Goal: Navigation & Orientation: Find specific page/section

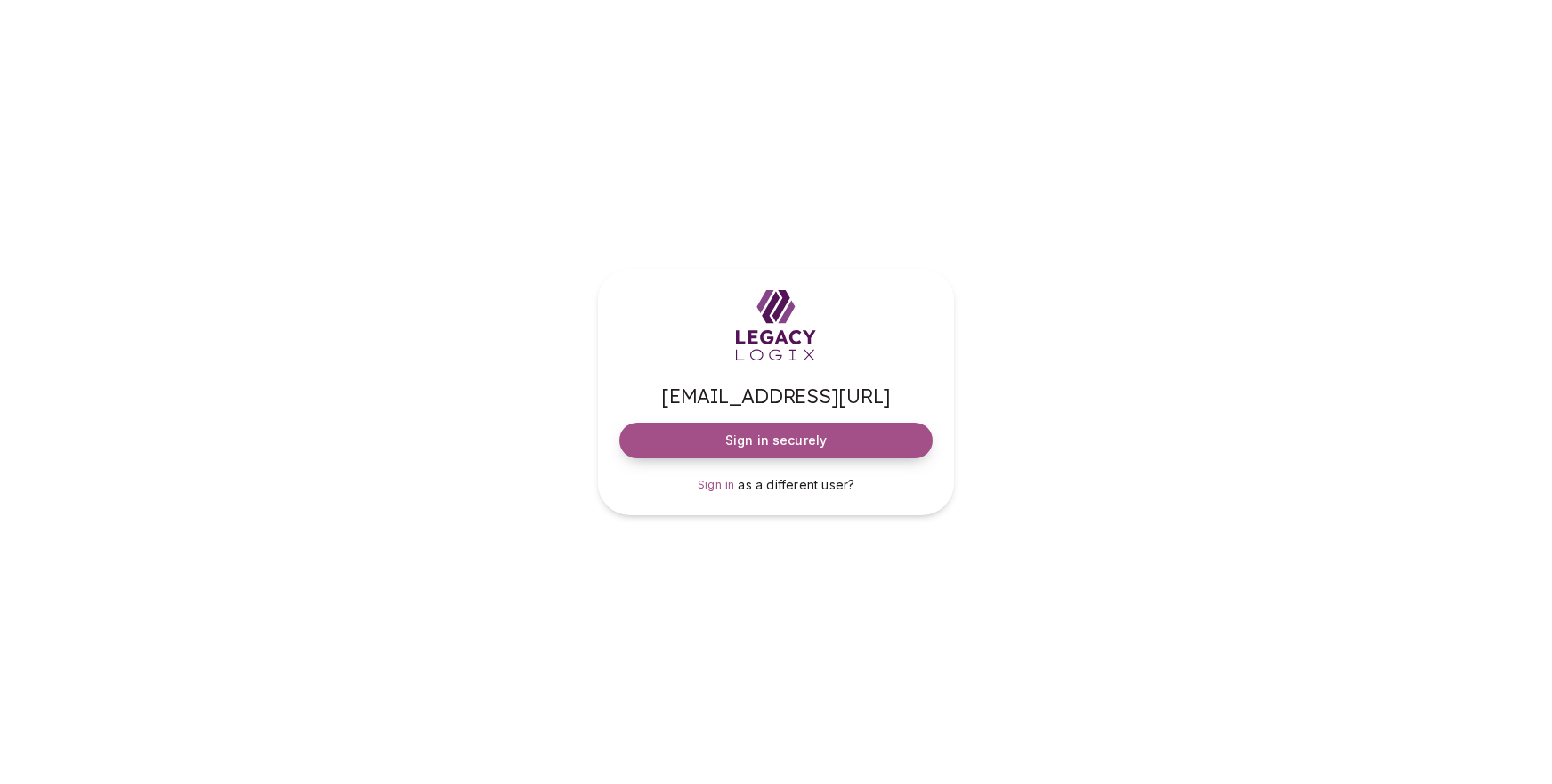
click at [748, 437] on span "Sign in securely" at bounding box center [776, 440] width 101 height 17
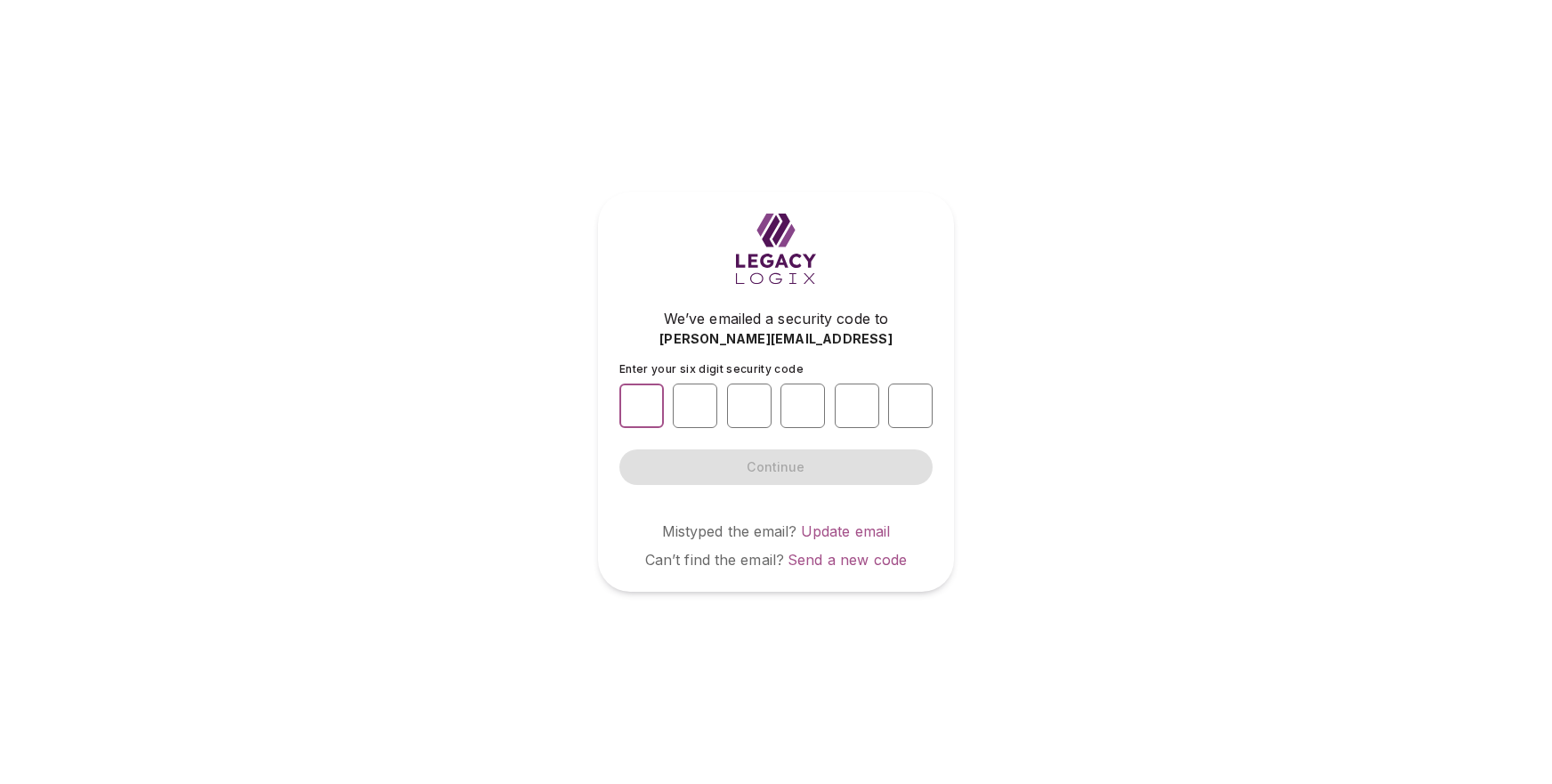
click at [649, 401] on input "number" at bounding box center [641, 406] width 44 height 44
type input "*"
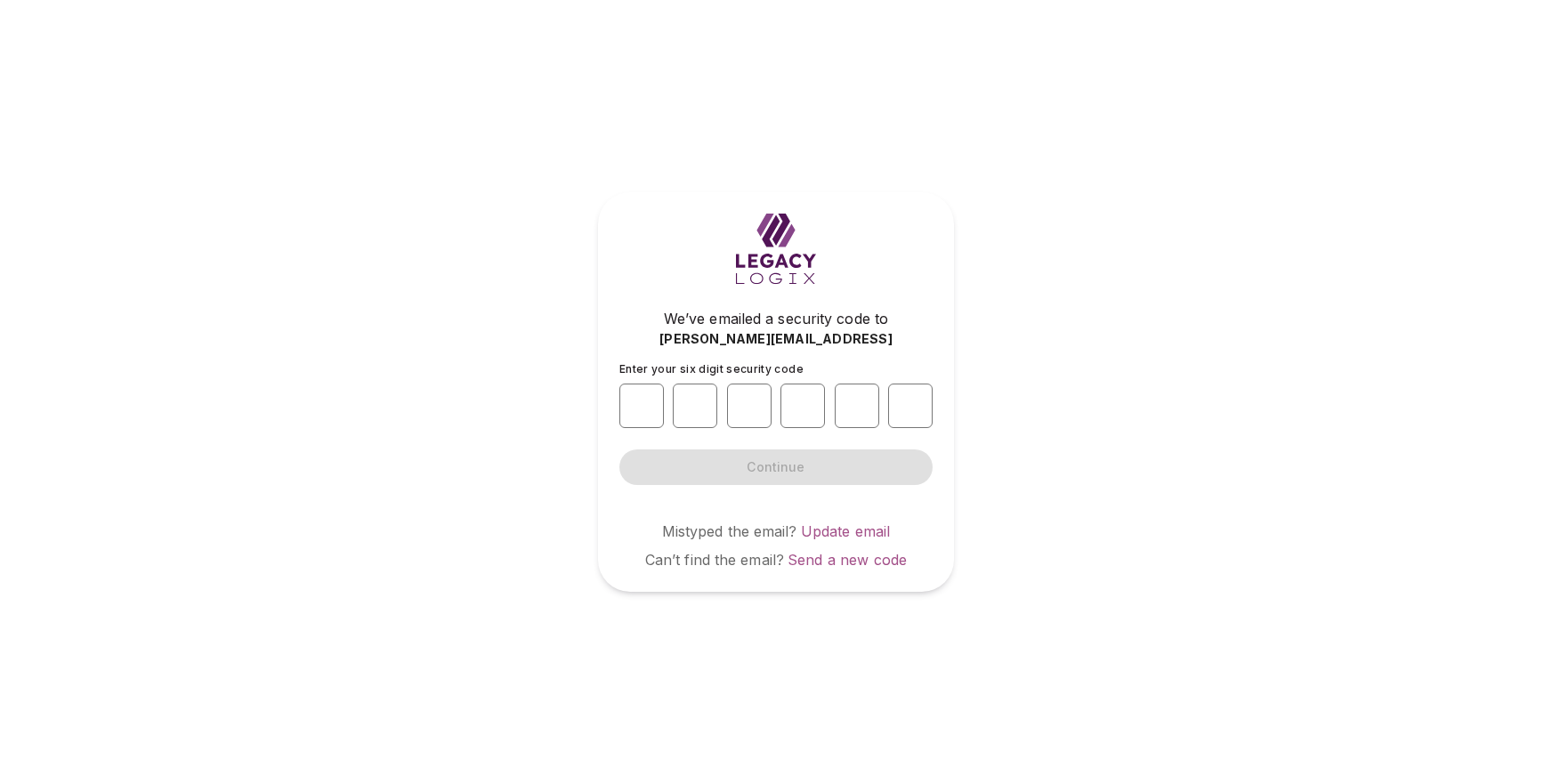
type input "*"
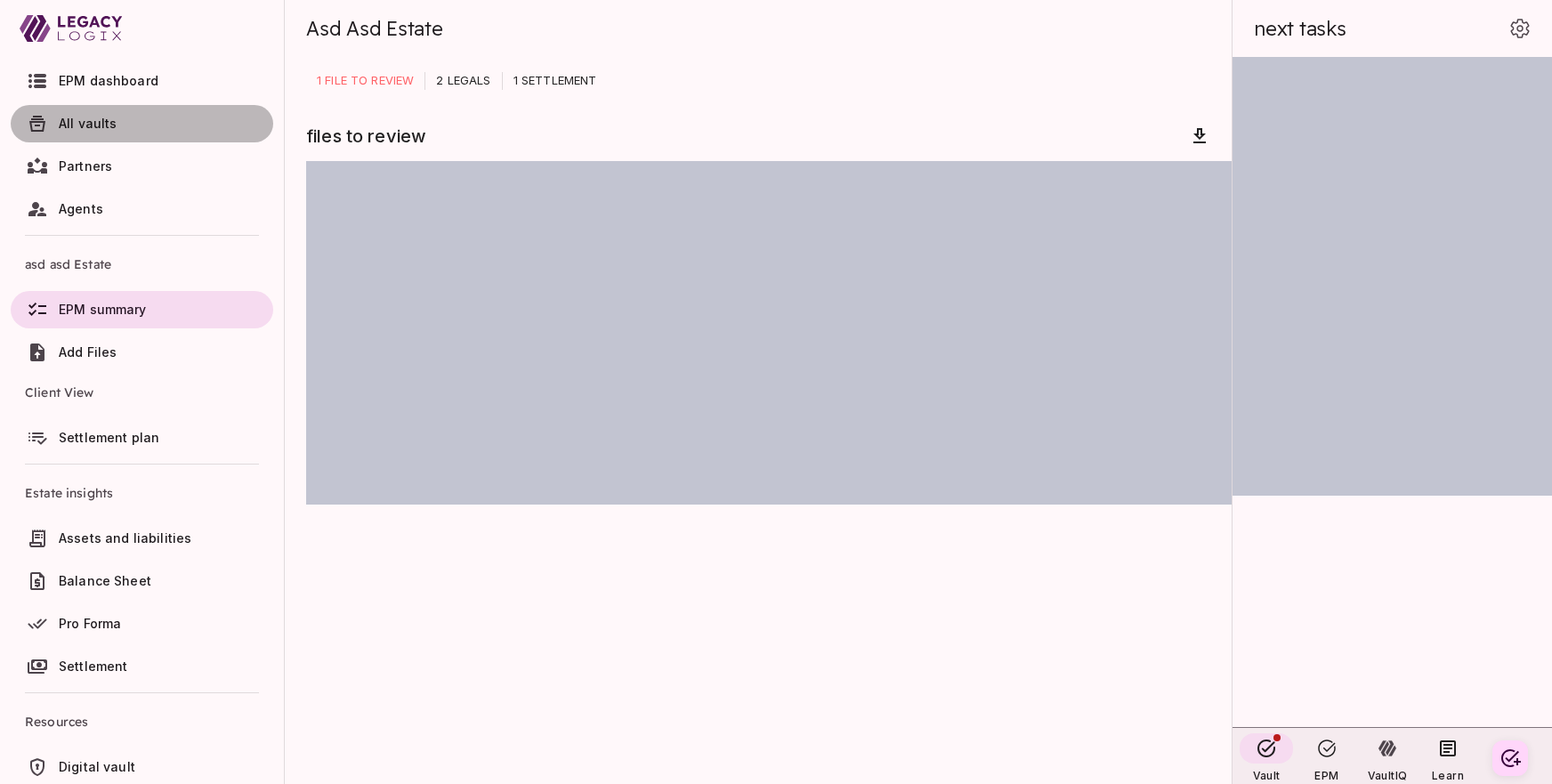
click at [82, 122] on span "All vaults" at bounding box center [88, 124] width 59 height 15
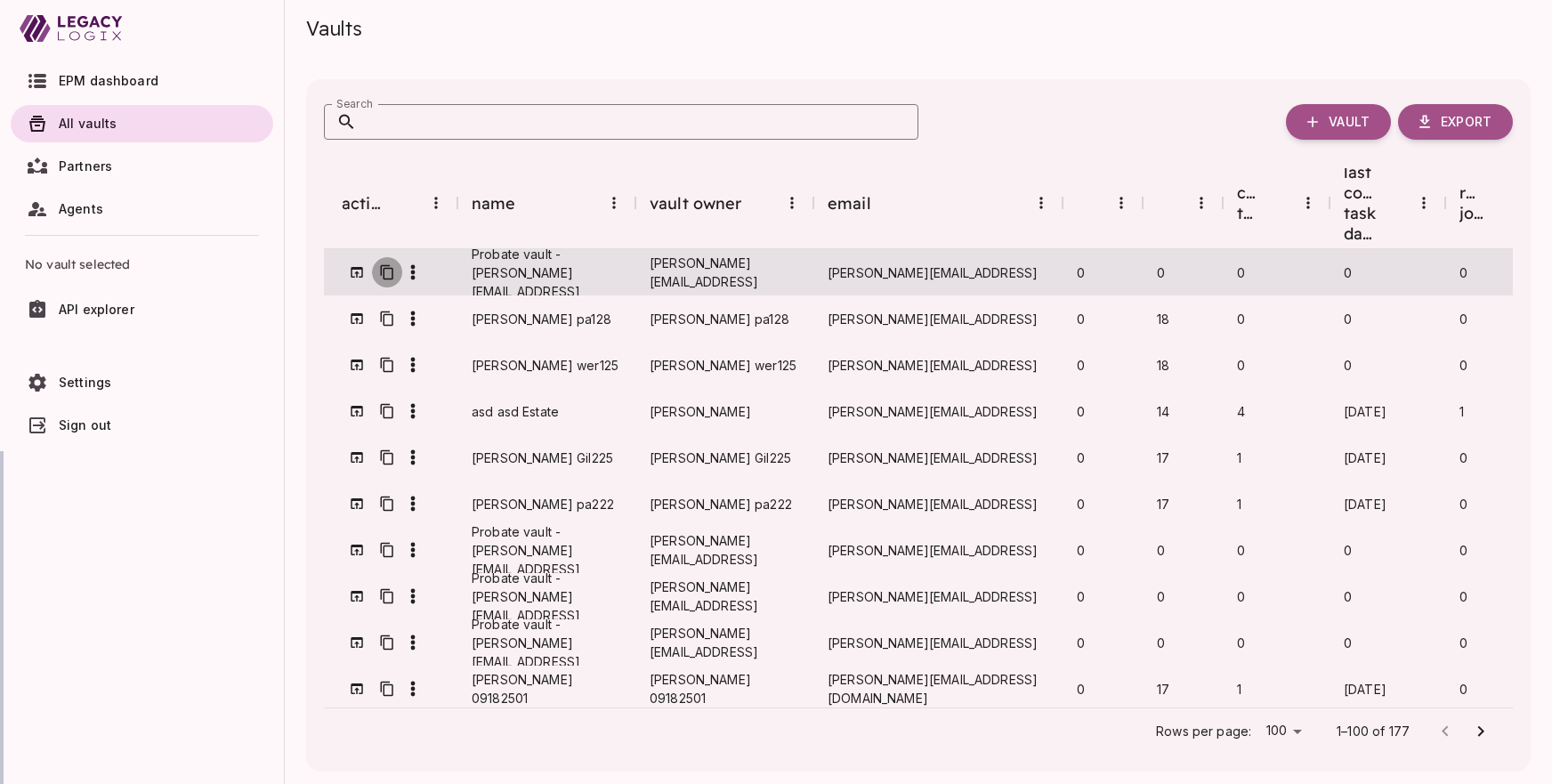
click at [389, 266] on icon "button" at bounding box center [386, 273] width 13 height 15
